Goal: Information Seeking & Learning: Compare options

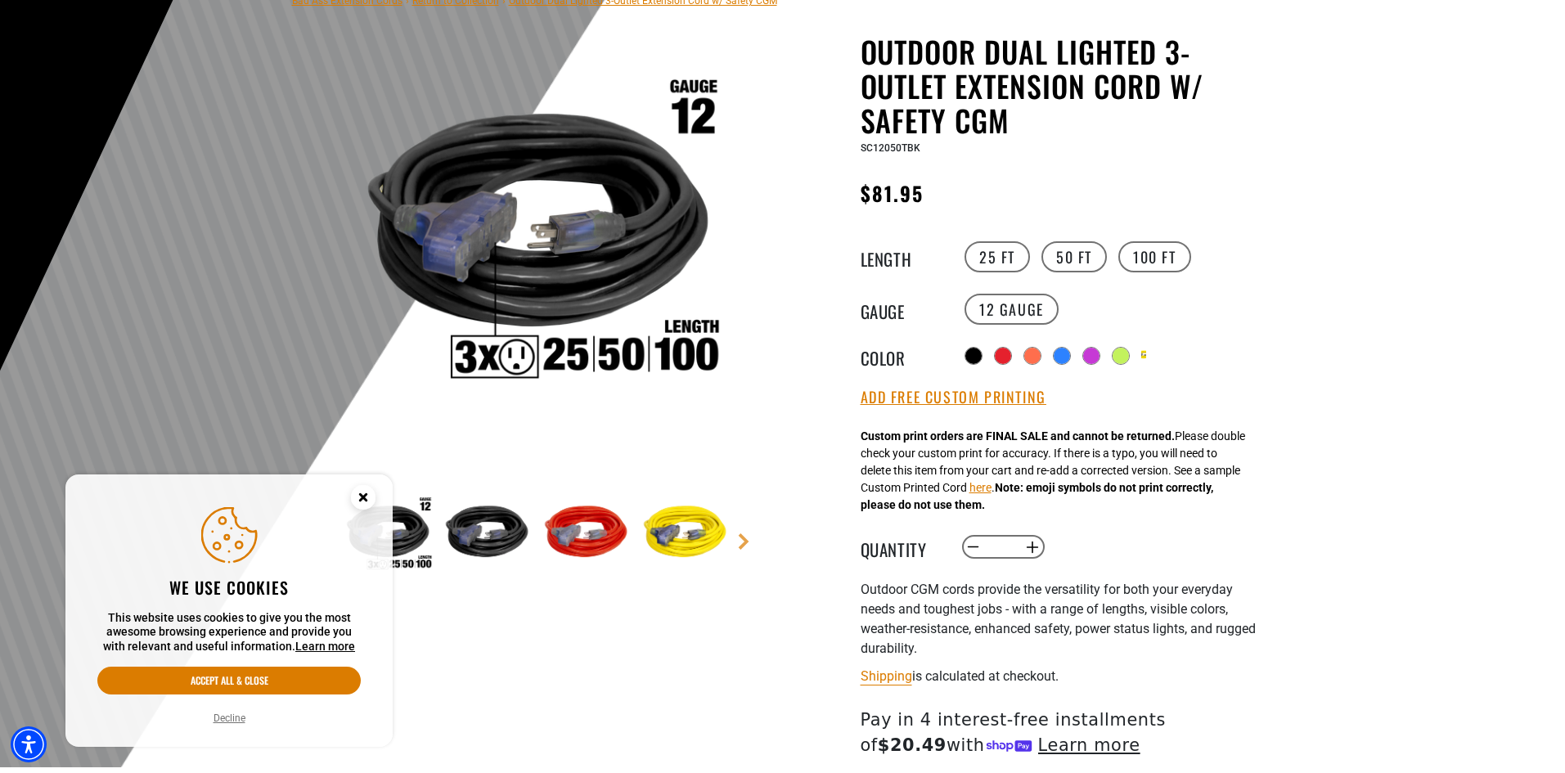
scroll to position [164, 0]
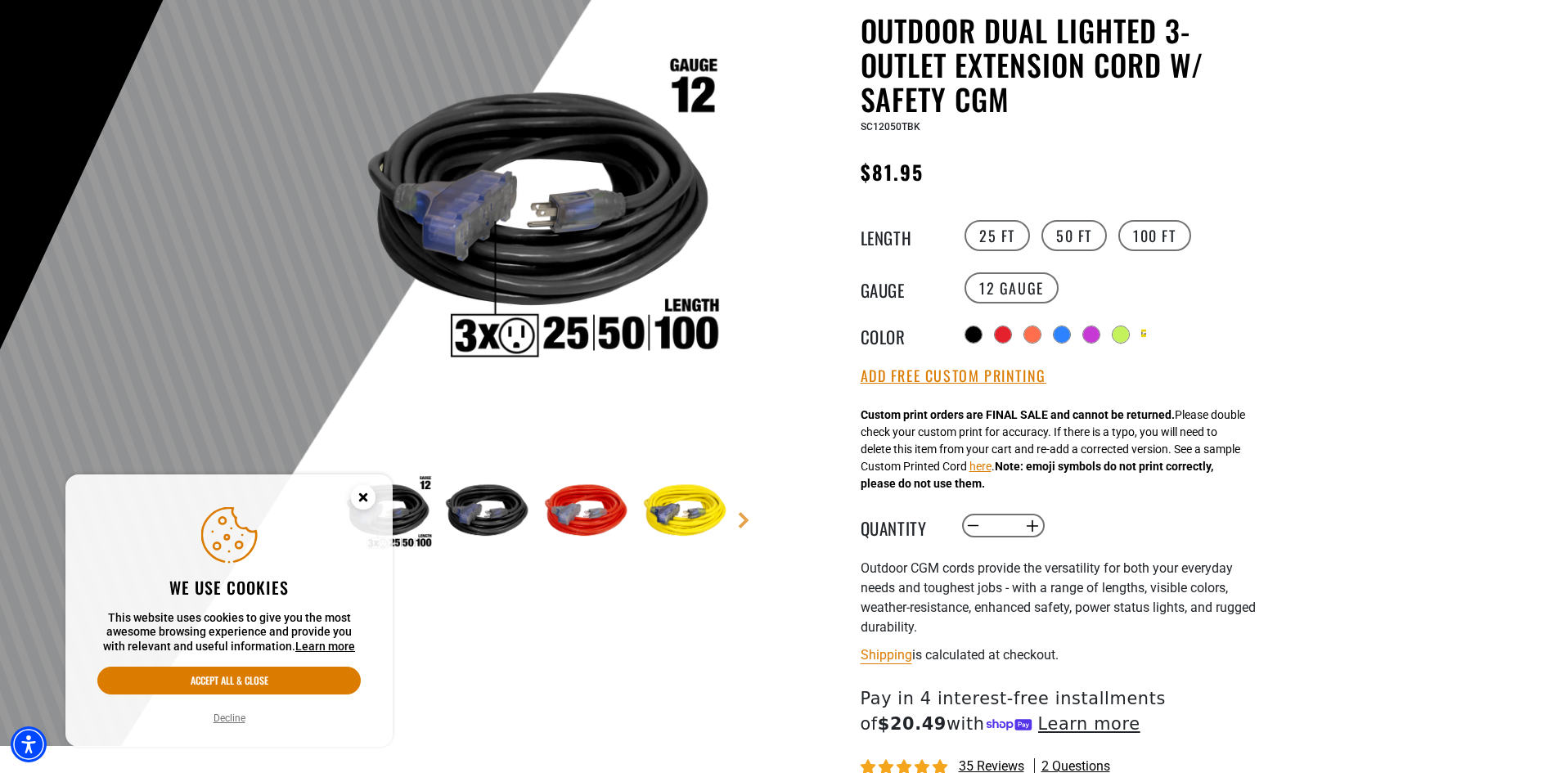
click at [362, 500] on circle "Cookie Consent" at bounding box center [363, 497] width 25 height 25
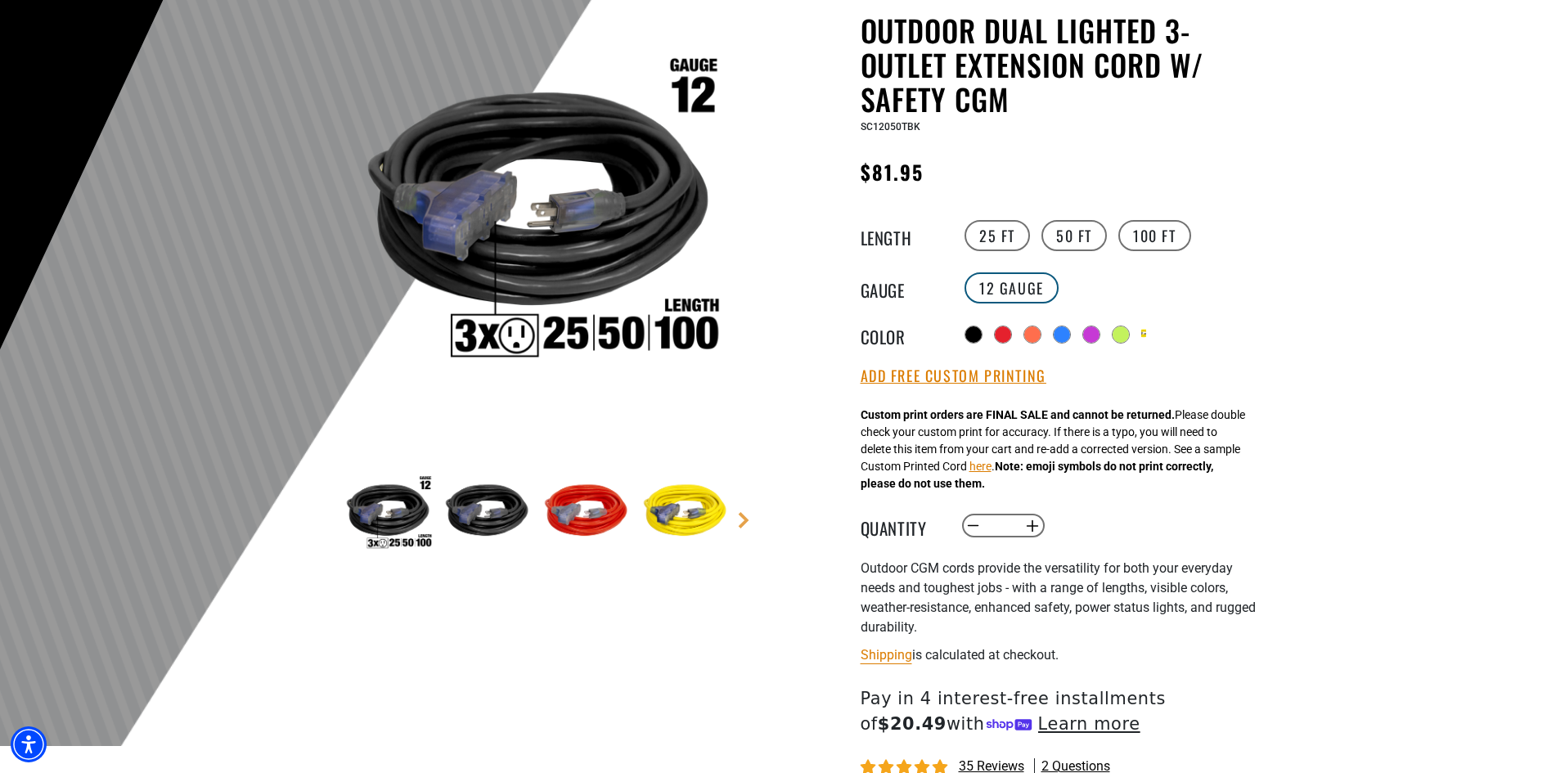
click at [1033, 294] on label "12 Gauge" at bounding box center [1011, 287] width 94 height 31
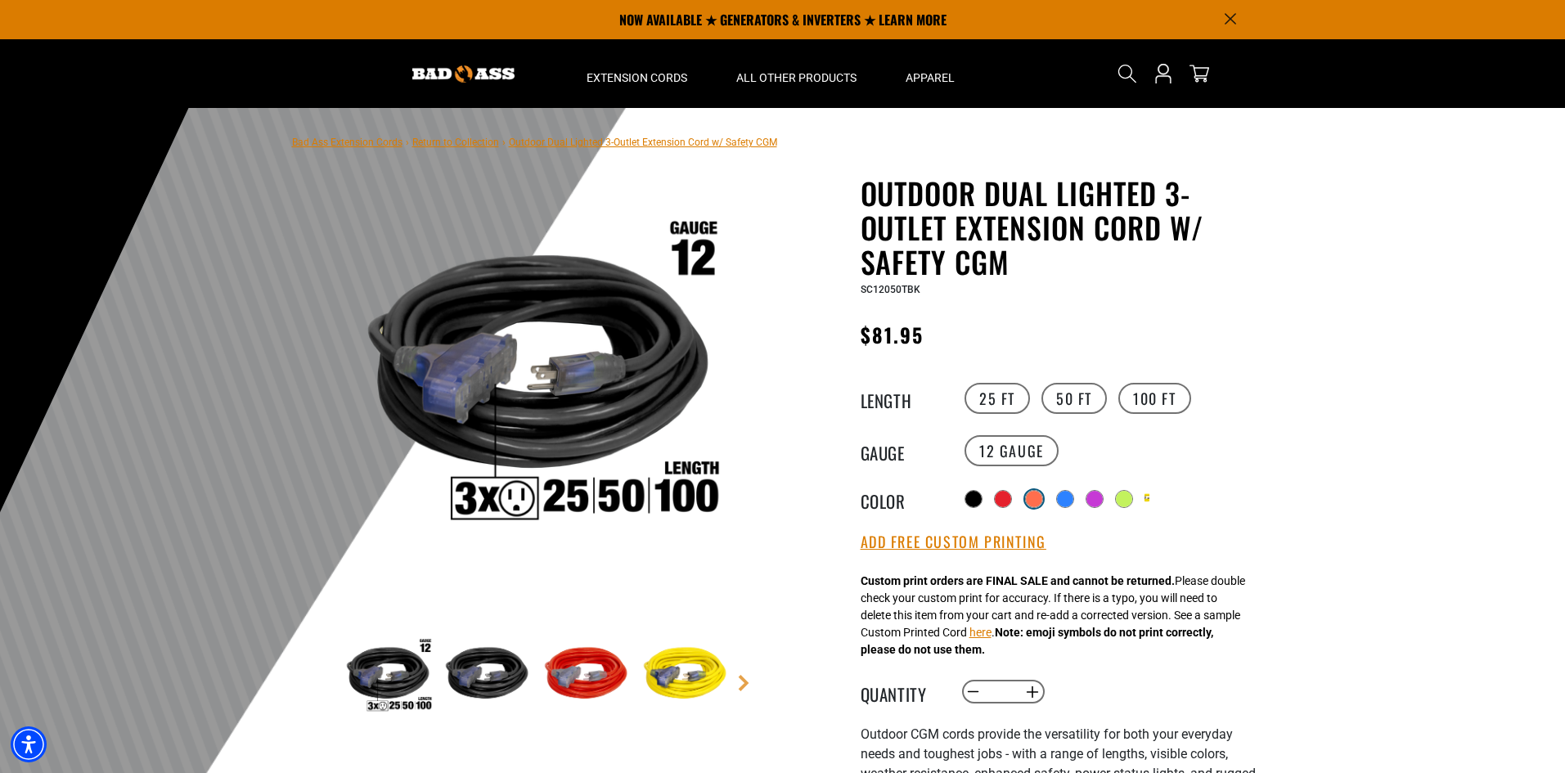
scroll to position [0, 0]
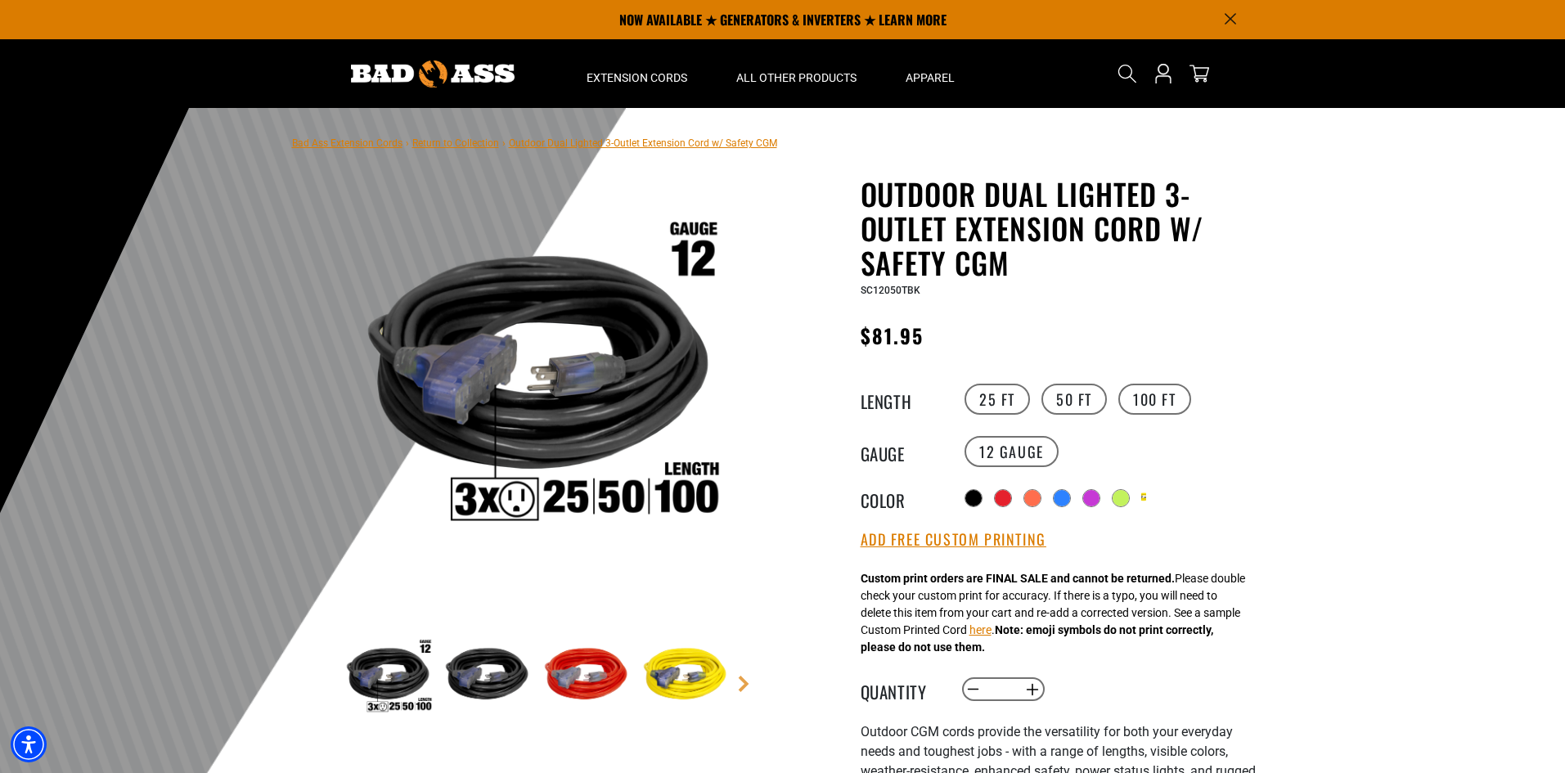
click at [447, 141] on link "Return to Collection" at bounding box center [455, 142] width 87 height 11
click at [452, 144] on link "Return to Collection" at bounding box center [455, 142] width 87 height 11
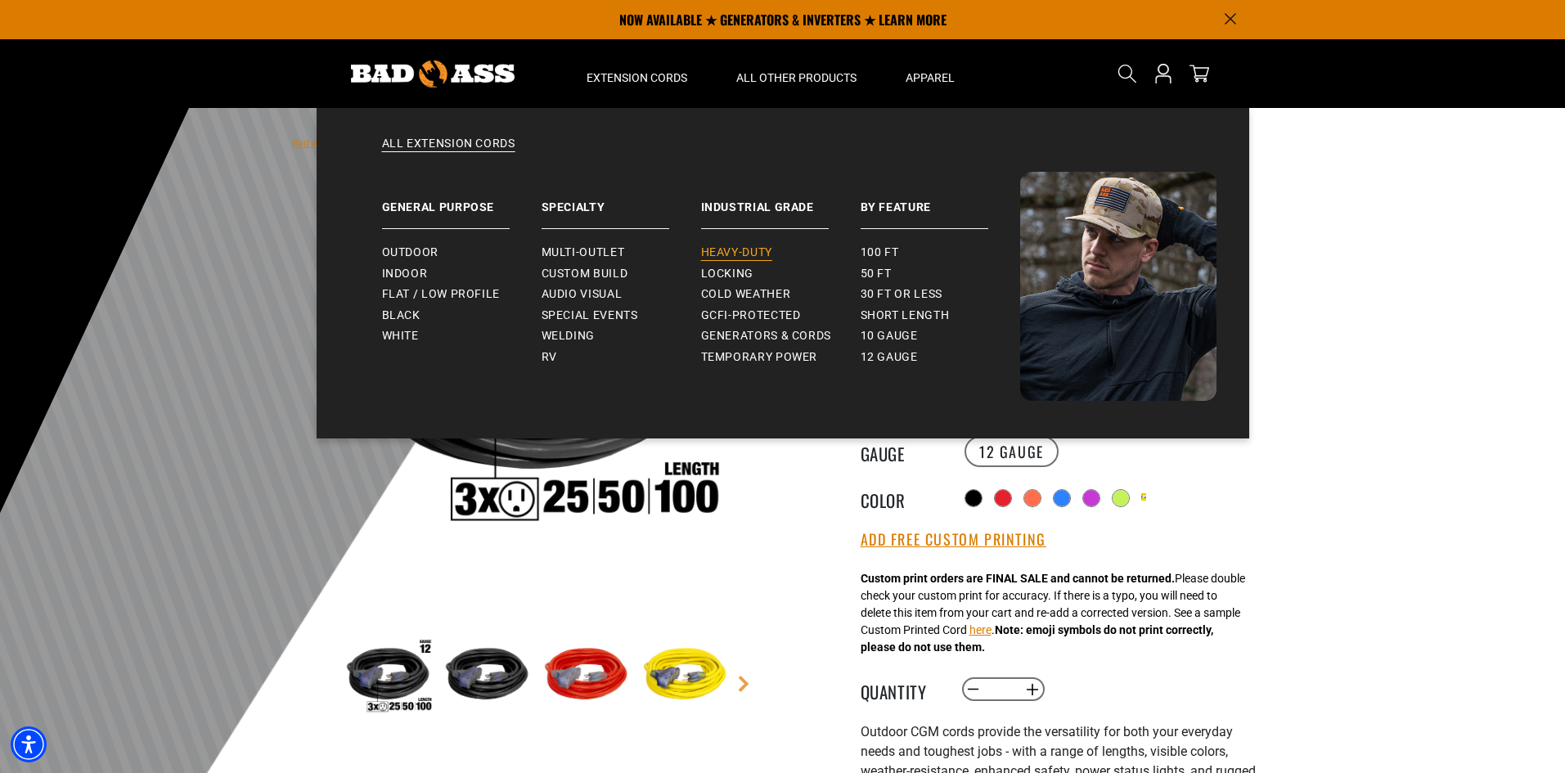
click at [747, 256] on span "Heavy-Duty" at bounding box center [736, 252] width 71 height 15
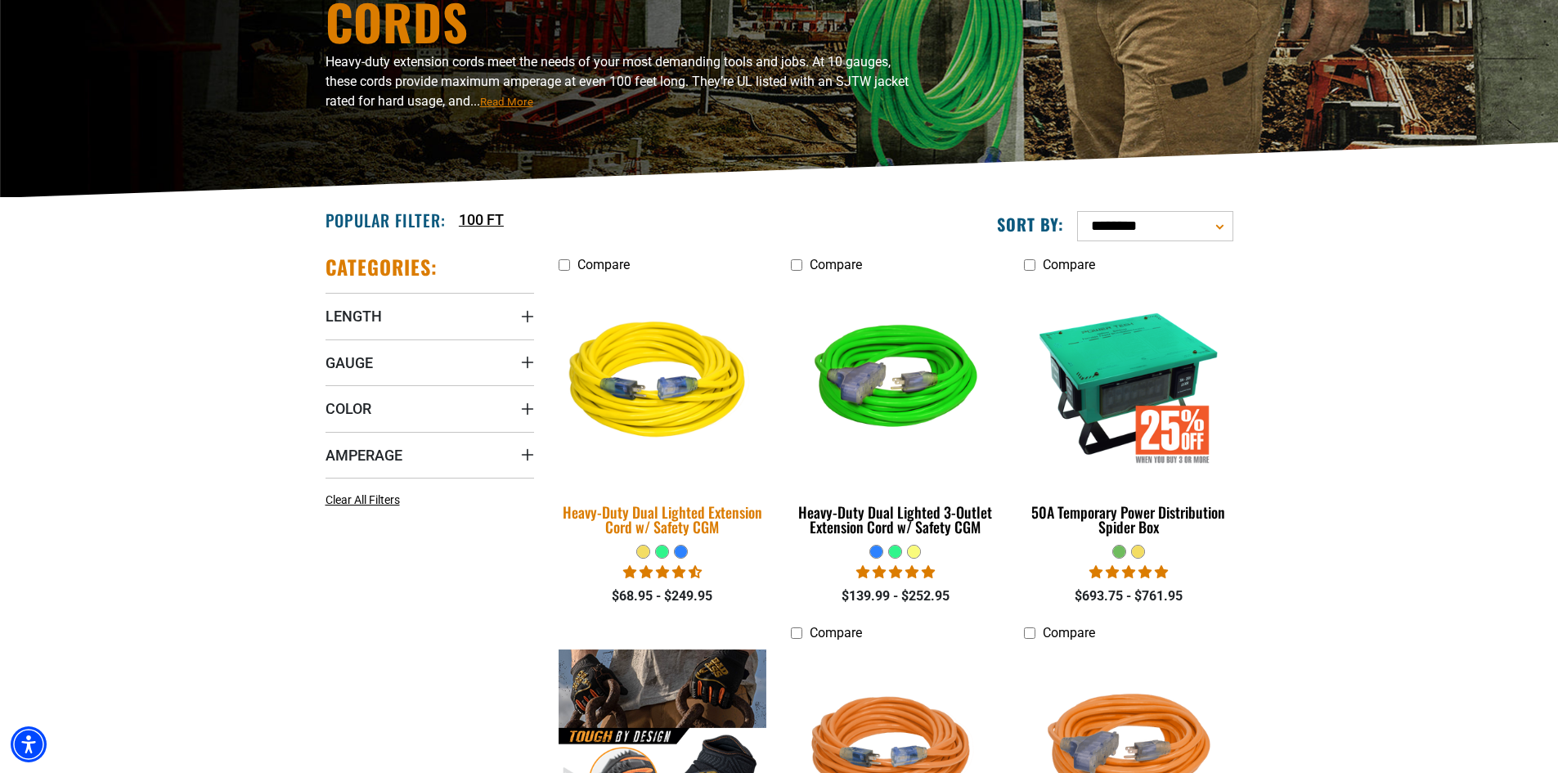
scroll to position [245, 0]
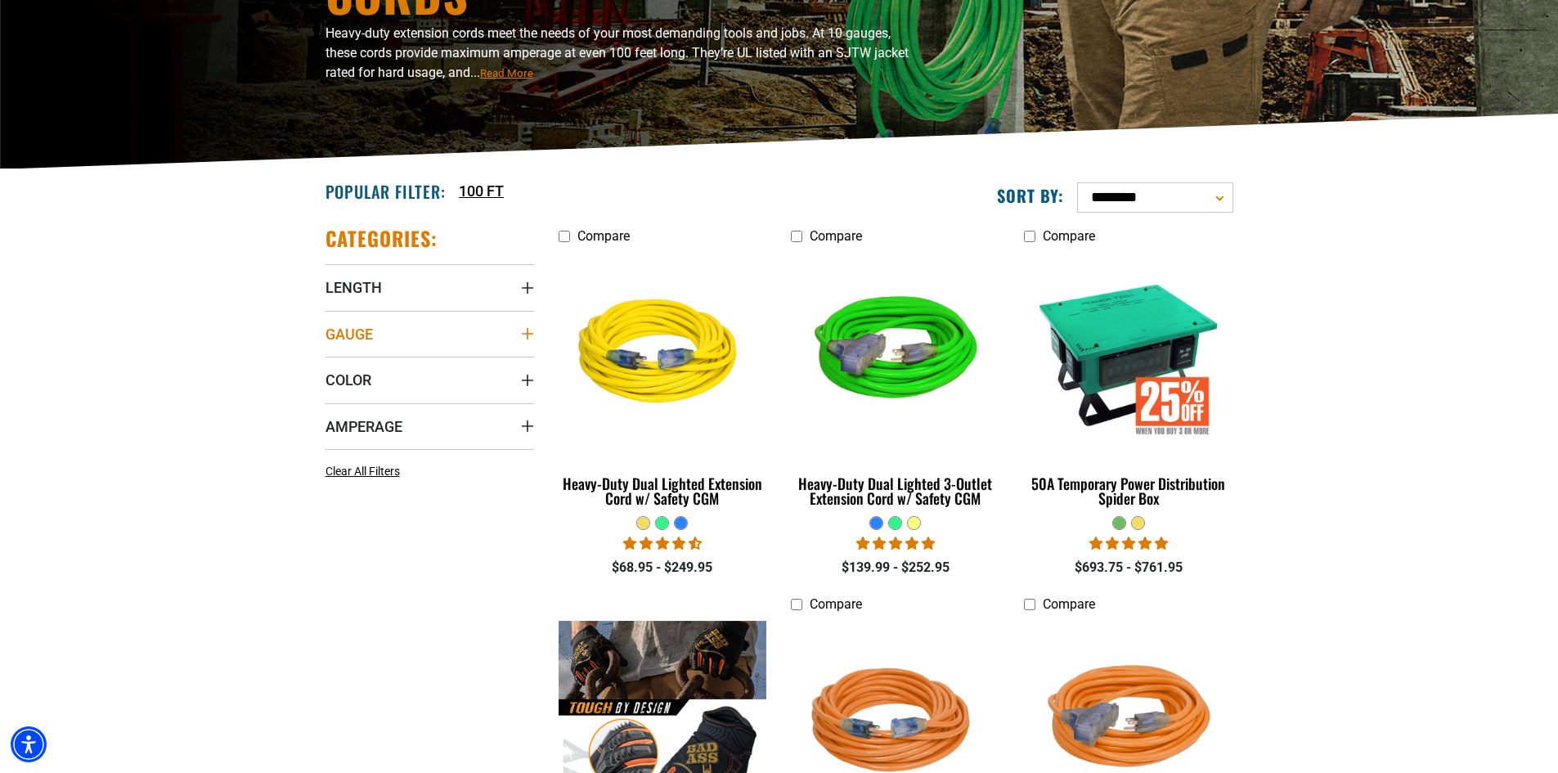
click at [377, 328] on summary "Gauge" at bounding box center [430, 334] width 209 height 46
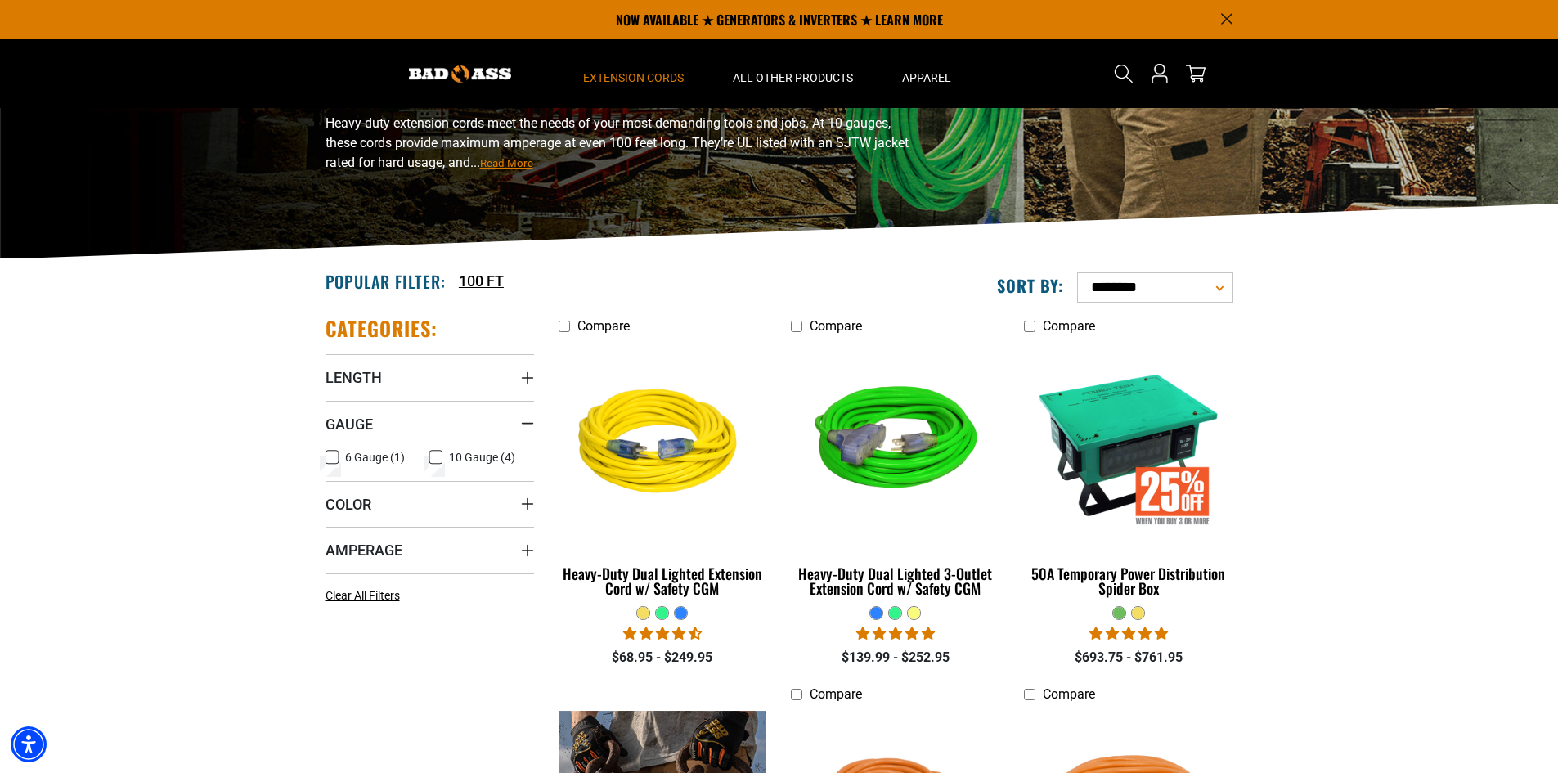
scroll to position [0, 0]
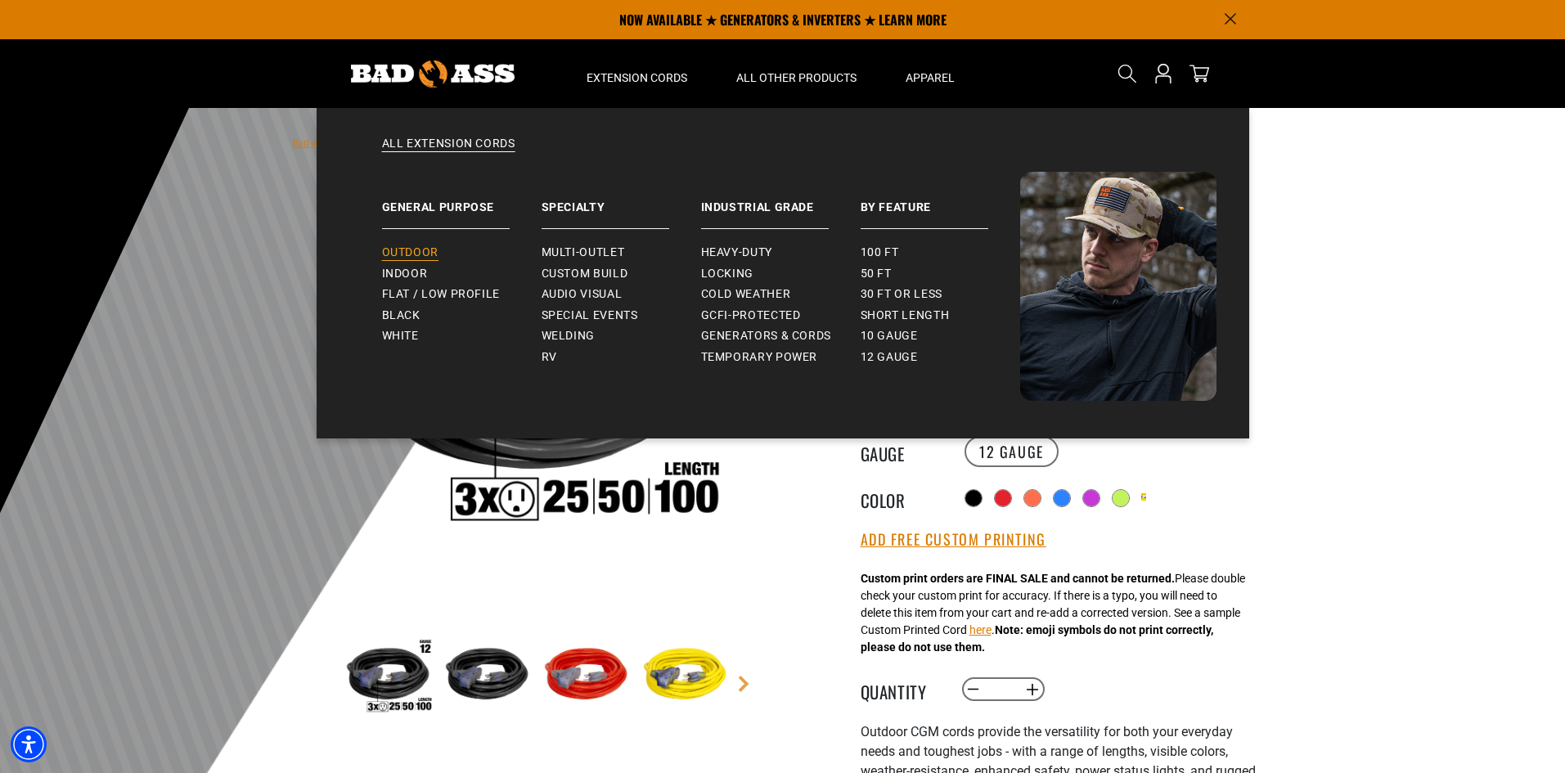
click at [402, 253] on span "Outdoor" at bounding box center [410, 252] width 56 height 15
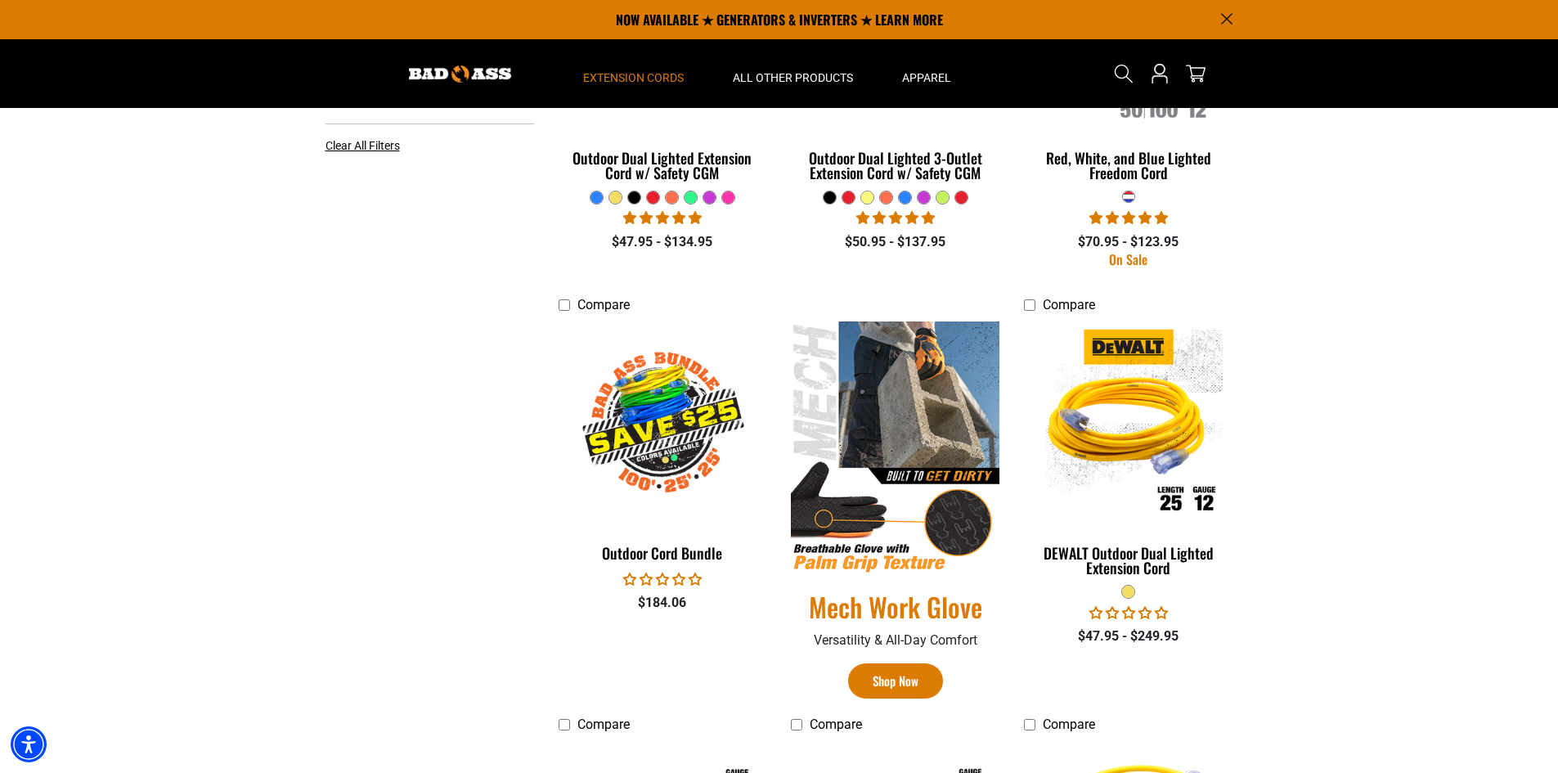
scroll to position [327, 0]
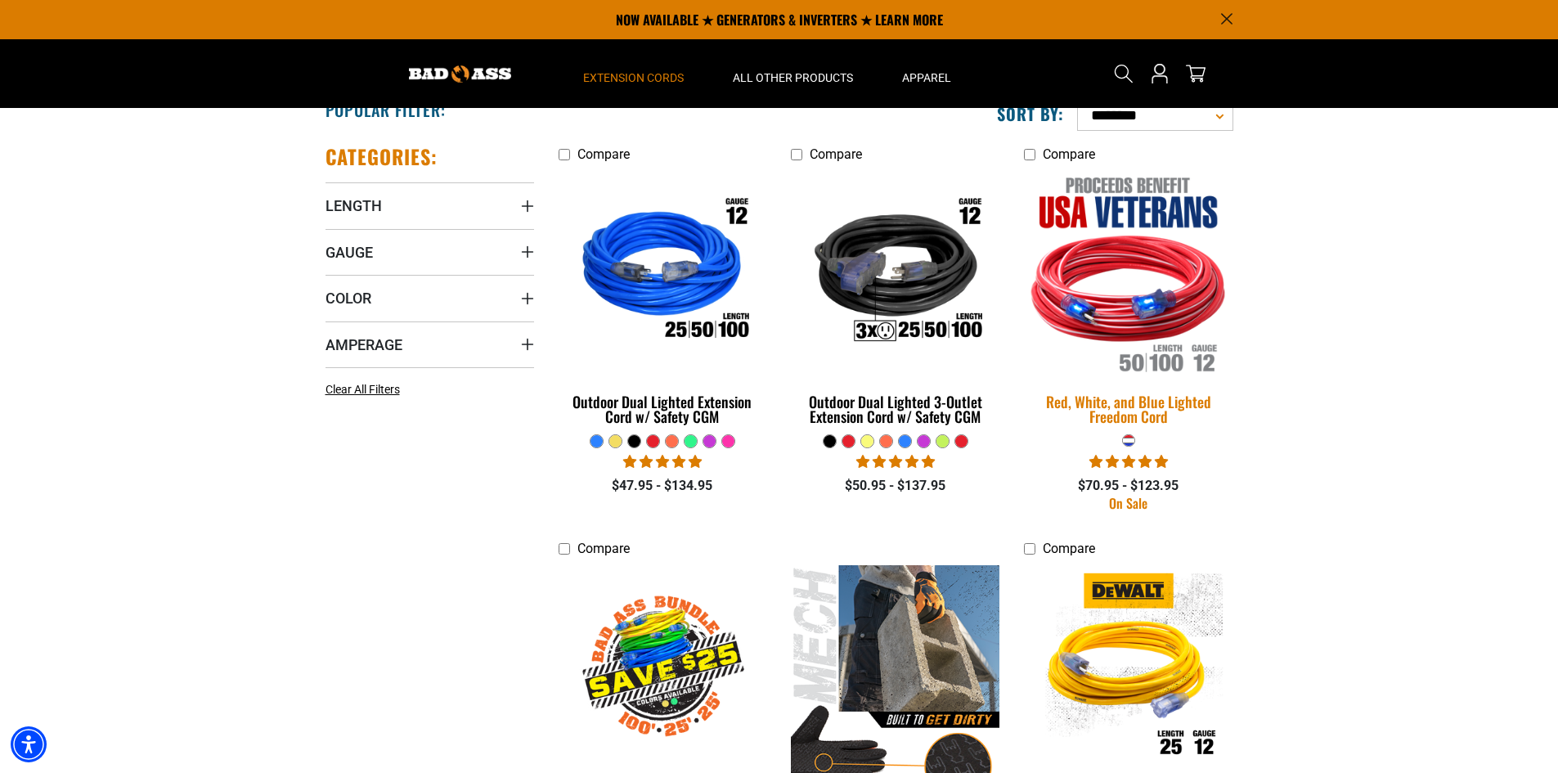
click at [1098, 330] on img at bounding box center [1128, 272] width 229 height 209
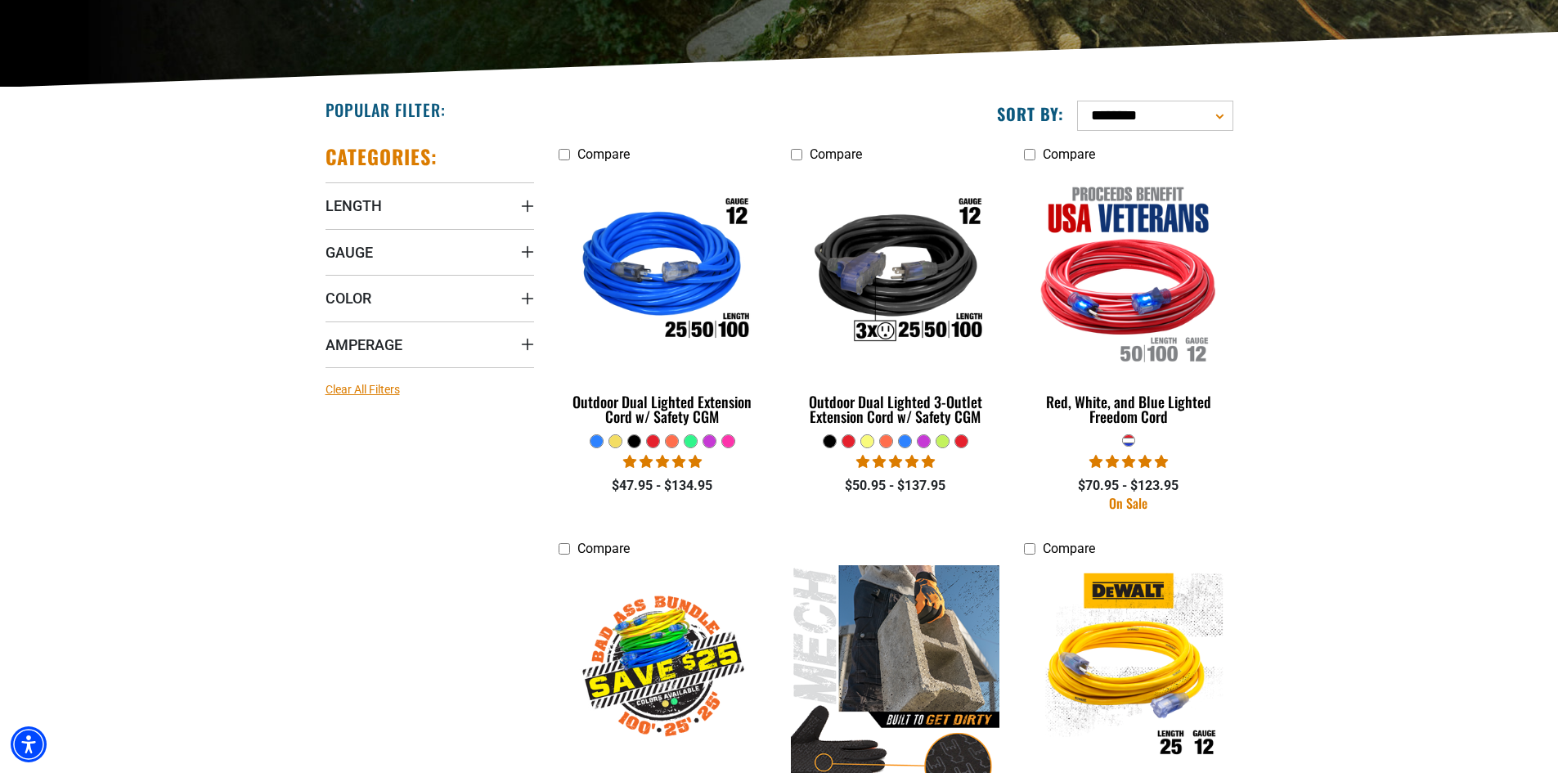
click at [388, 388] on span "Clear All Filters" at bounding box center [363, 389] width 74 height 13
click at [1226, 121] on select "**********" at bounding box center [1155, 116] width 156 height 30
click at [343, 252] on span "Gauge" at bounding box center [349, 252] width 47 height 19
